Goal: Entertainment & Leisure: Consume media (video, audio)

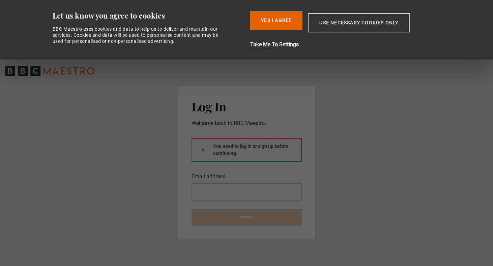
click at [353, 23] on button "Use necessary cookies only" at bounding box center [359, 22] width 102 height 19
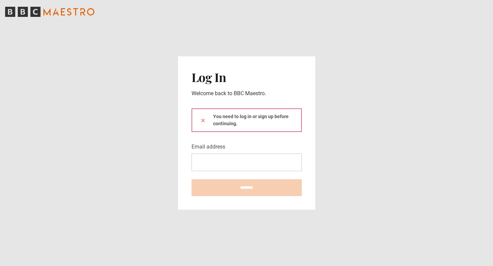
click at [251, 119] on div "You need to log in or sign up before continuing." at bounding box center [246, 120] width 110 height 24
click at [203, 121] on icon at bounding box center [202, 120] width 5 height 5
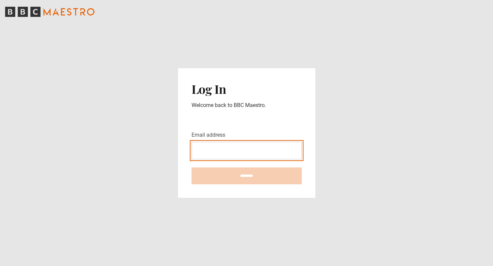
click at [216, 153] on input "Email address" at bounding box center [246, 151] width 110 height 18
type input "**********"
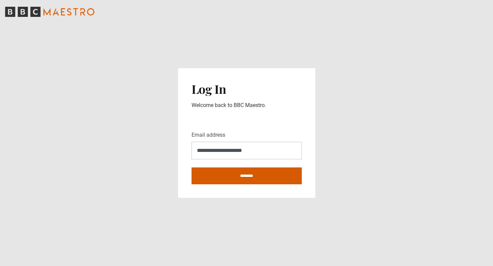
click at [242, 176] on input "********" at bounding box center [246, 175] width 110 height 17
type input "**********"
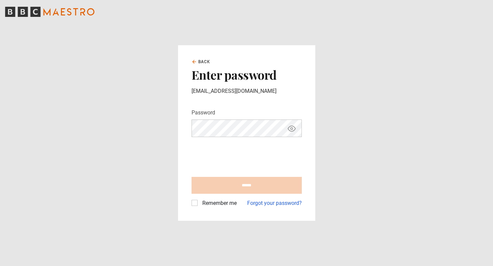
click at [0, 265] on nordpass-portal at bounding box center [0, 266] width 0 height 0
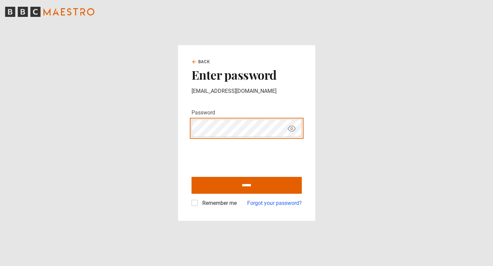
type input "**********"
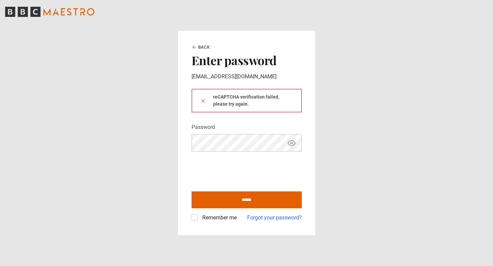
type input "**********"
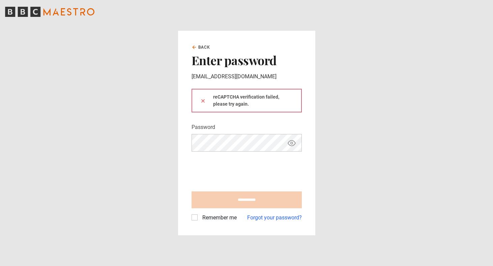
click at [200, 217] on label "Remember me" at bounding box center [218, 217] width 37 height 8
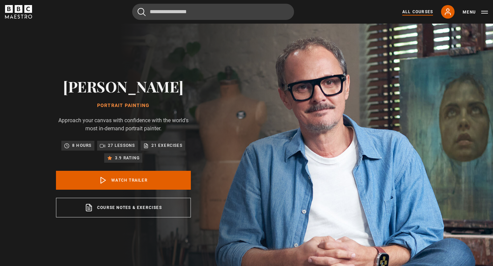
click at [423, 12] on link "All Courses" at bounding box center [417, 12] width 31 height 6
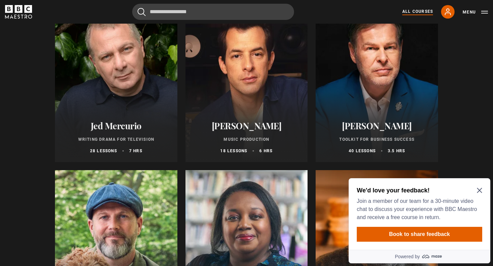
scroll to position [1990, 0]
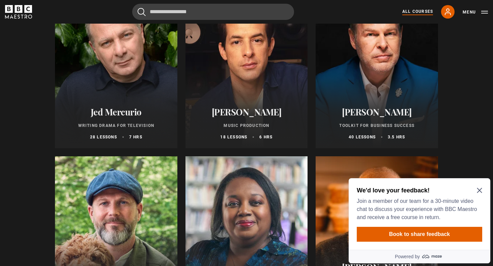
click at [478, 191] on icon "Close Maze Prompt" at bounding box center [479, 190] width 5 height 5
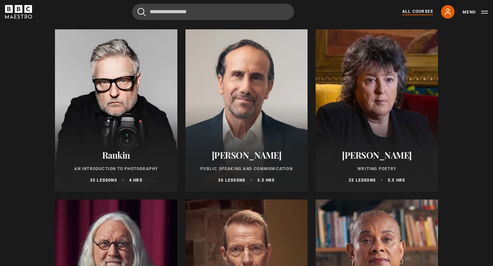
scroll to position [1433, 0]
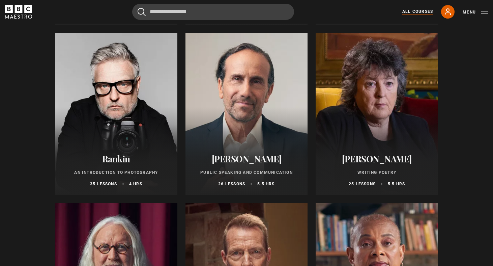
click at [394, 135] on div at bounding box center [377, 114] width 122 height 162
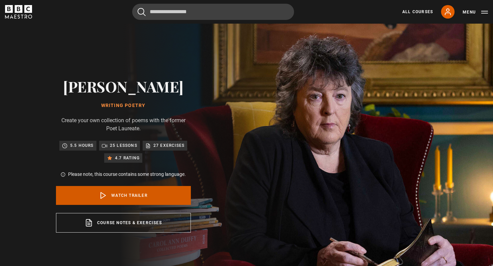
click at [153, 197] on link "Watch Trailer" at bounding box center [123, 195] width 135 height 19
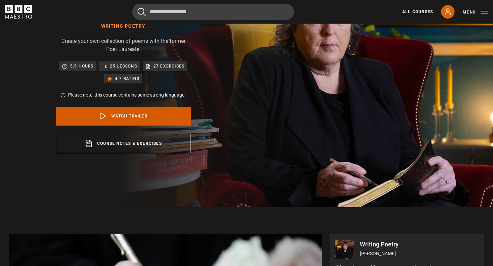
scroll to position [235, 0]
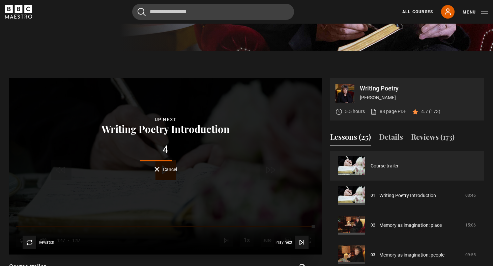
click at [171, 170] on span "Cancel" at bounding box center [170, 169] width 14 height 5
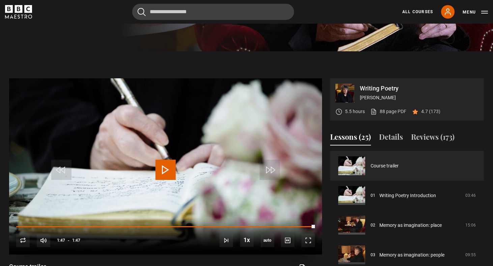
click at [167, 168] on span "Video Player" at bounding box center [165, 169] width 20 height 20
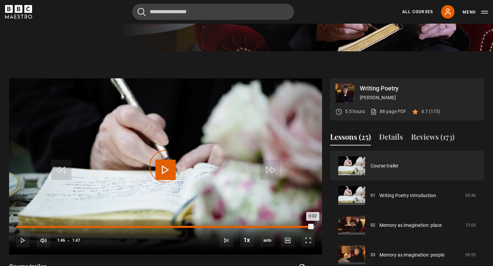
click at [312, 226] on div "Loaded : 37.17% 1:46 0:02" at bounding box center [165, 227] width 299 height 2
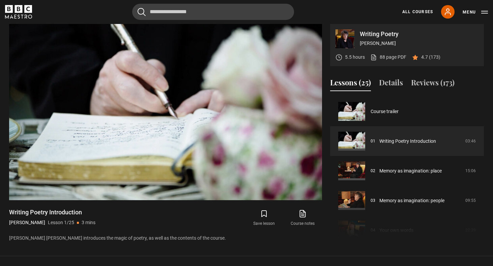
scroll to position [290, 0]
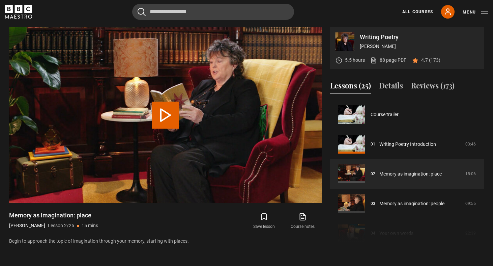
scroll to position [30, 0]
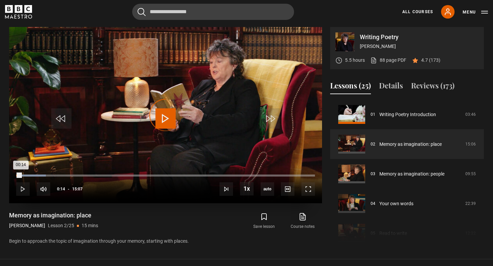
click at [20, 175] on div "Loaded : 9.92% 00:13 00:14" at bounding box center [165, 175] width 299 height 2
drag, startPoint x: 22, startPoint y: 174, endPoint x: 15, endPoint y: 174, distance: 6.7
click at [16, 174] on div "00:06" at bounding box center [18, 175] width 4 height 2
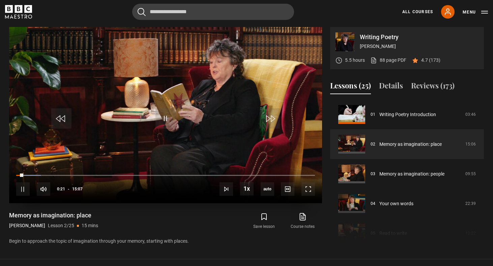
click at [166, 70] on video "Video Player" at bounding box center [165, 115] width 313 height 176
click at [165, 116] on span "Video Player" at bounding box center [165, 118] width 20 height 20
click at [63, 115] on span "Video Player" at bounding box center [61, 118] width 20 height 20
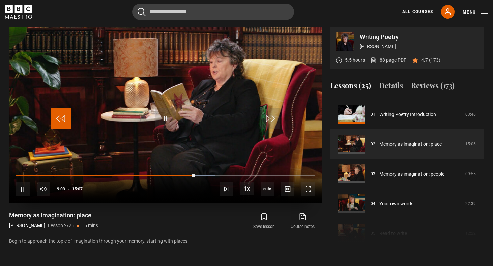
click at [63, 114] on span "Video Player" at bounding box center [61, 118] width 20 height 20
click at [165, 117] on span "Video Player" at bounding box center [165, 118] width 20 height 20
click at [165, 115] on span "Video Player" at bounding box center [165, 118] width 20 height 20
click at [62, 117] on span "Video Player" at bounding box center [61, 118] width 20 height 20
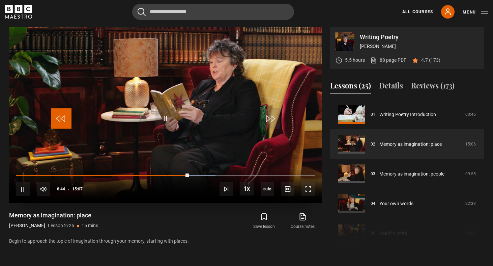
click at [62, 117] on span "Video Player" at bounding box center [61, 118] width 20 height 20
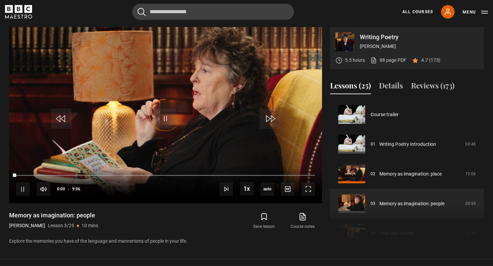
scroll to position [59, 0]
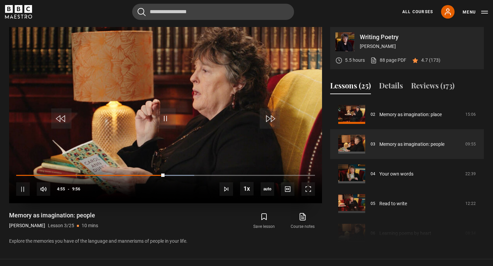
click at [125, 116] on video "Video Player" at bounding box center [165, 115] width 313 height 176
